Goal: Find specific page/section: Find specific page/section

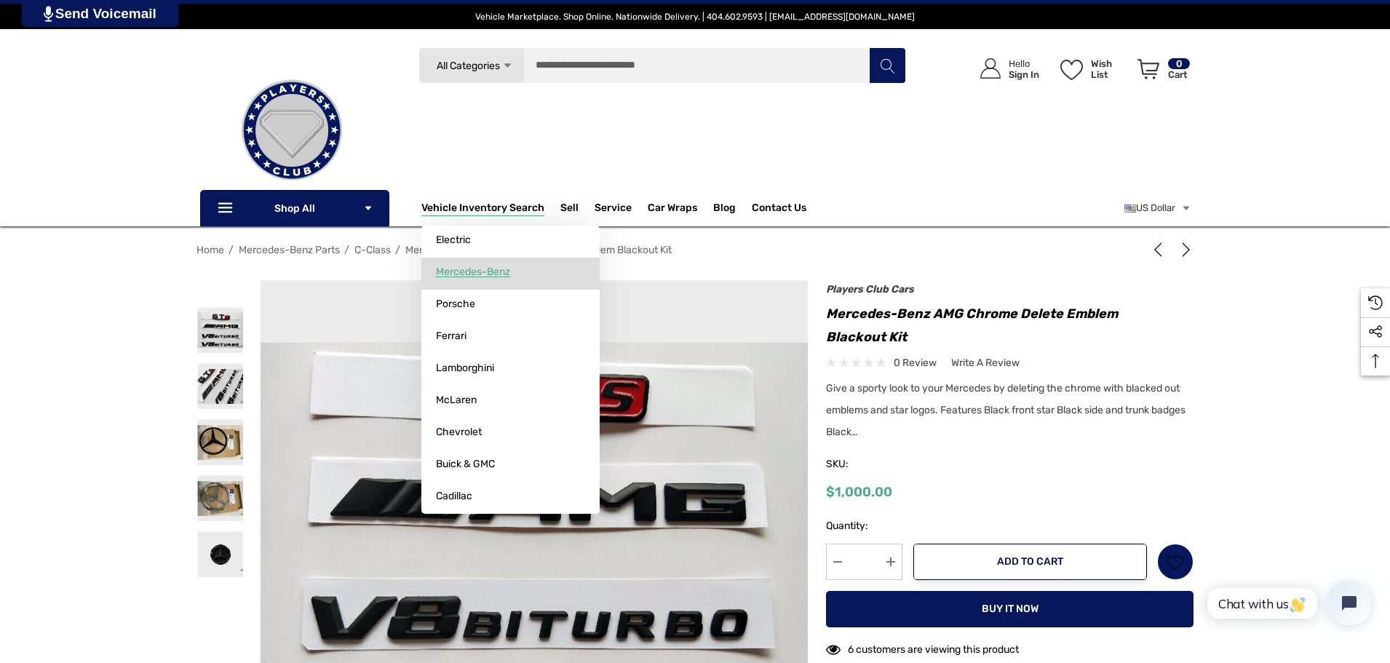
click at [488, 266] on span "Mercedes-Benz" at bounding box center [473, 272] width 74 height 13
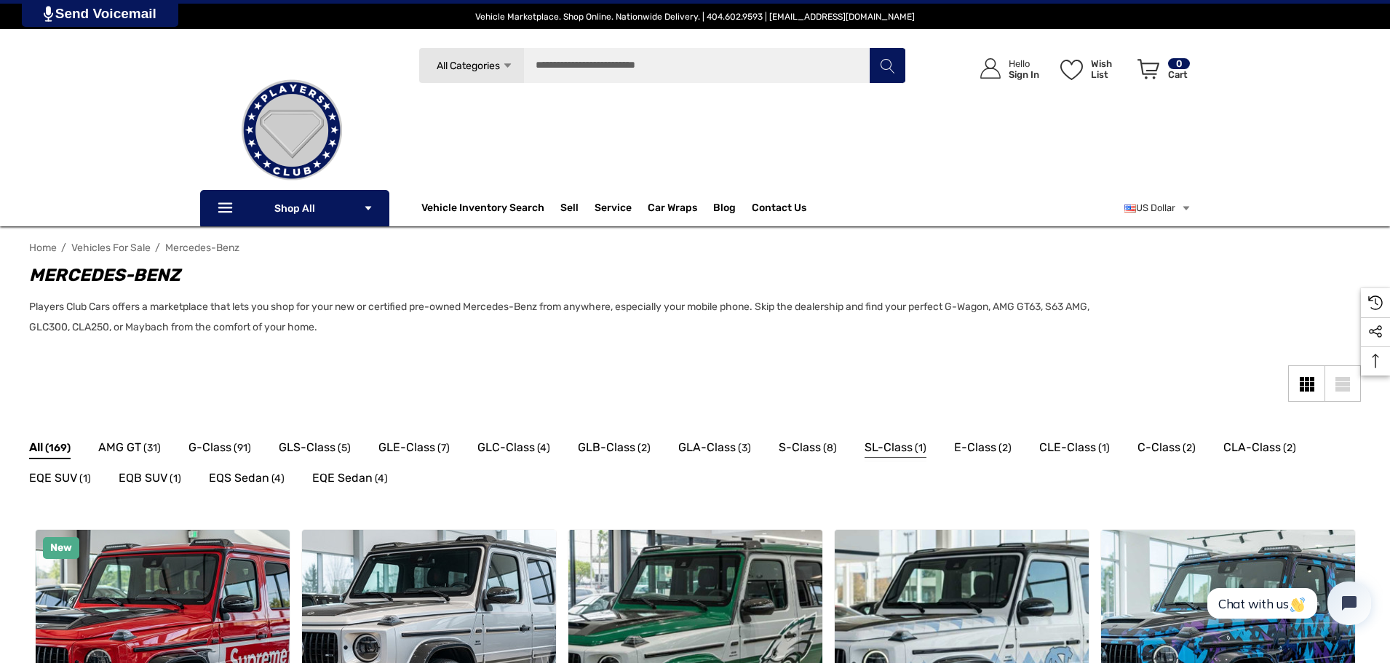
click at [865, 445] on span "SL-Class" at bounding box center [889, 447] width 48 height 19
